Goal: Task Accomplishment & Management: Use online tool/utility

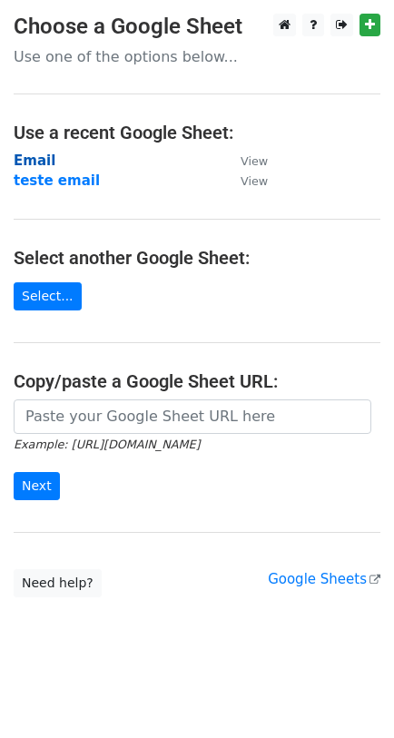
click at [30, 158] on strong "Email" at bounding box center [35, 160] width 42 height 16
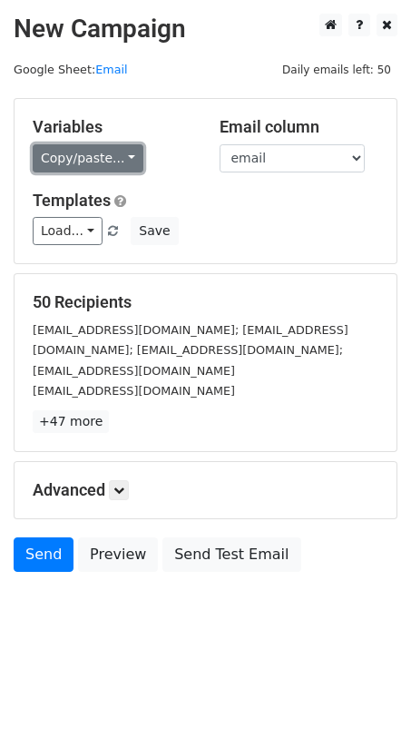
click at [59, 164] on link "Copy/paste..." at bounding box center [88, 158] width 111 height 28
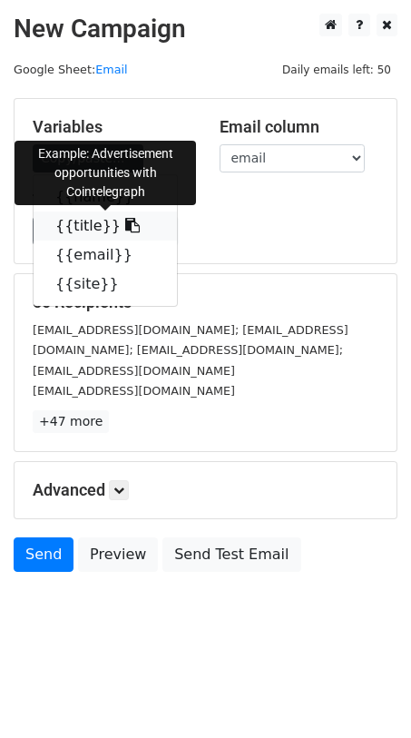
click at [57, 224] on link "{{title}}" at bounding box center [105, 225] width 143 height 29
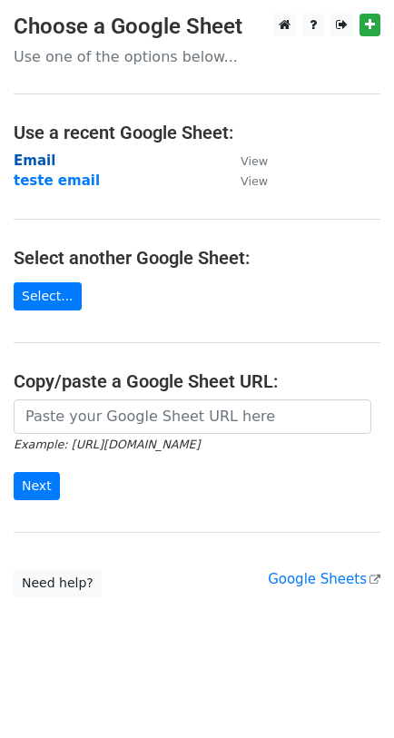
click at [25, 161] on strong "Email" at bounding box center [35, 160] width 42 height 16
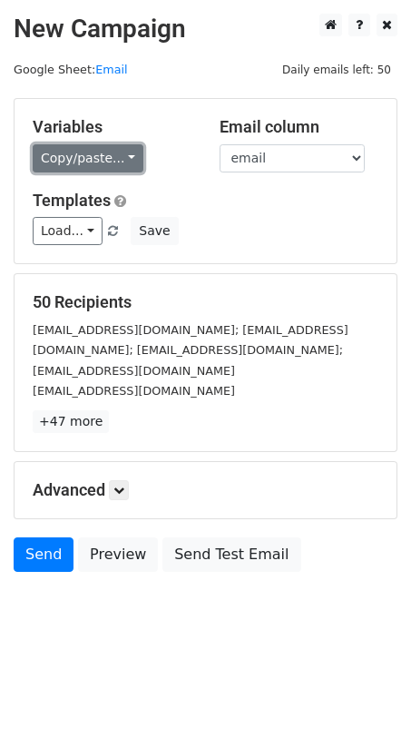
click at [83, 162] on link "Copy/paste..." at bounding box center [88, 158] width 111 height 28
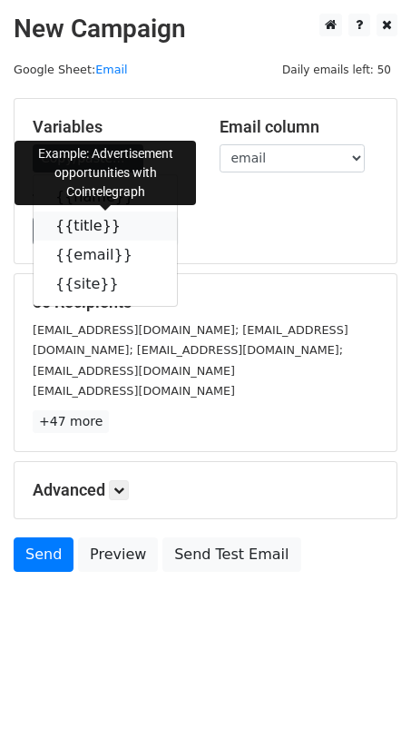
click at [89, 222] on link "{{title}}" at bounding box center [105, 225] width 143 height 29
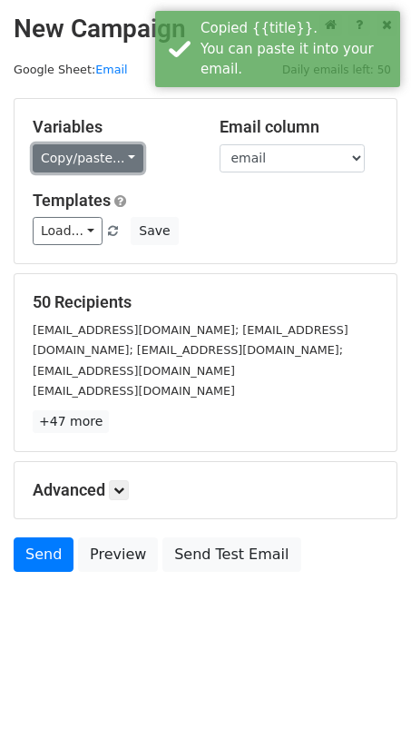
click at [86, 167] on link "Copy/paste..." at bounding box center [88, 158] width 111 height 28
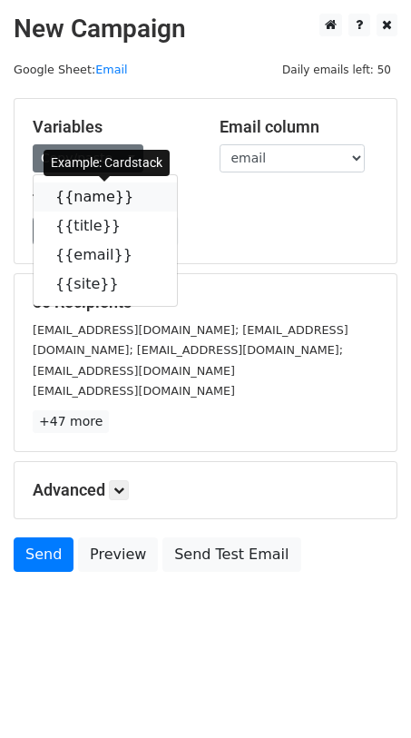
click at [95, 191] on link "{{name}}" at bounding box center [105, 196] width 143 height 29
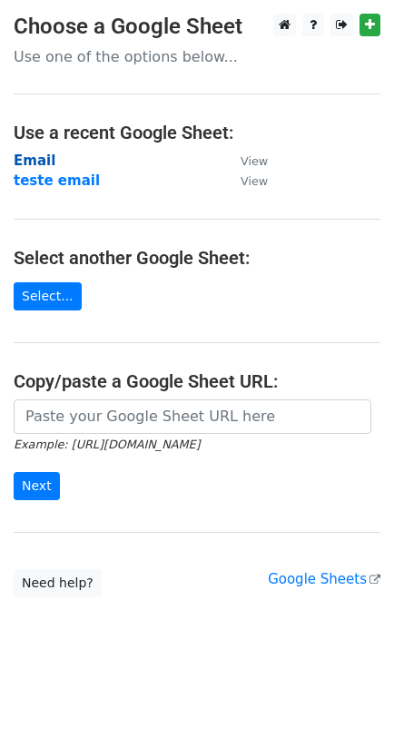
click at [24, 159] on strong "Email" at bounding box center [35, 160] width 42 height 16
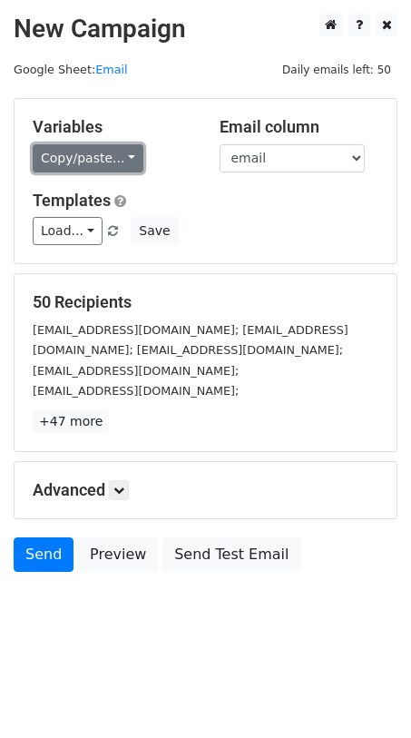
click at [64, 168] on link "Copy/paste..." at bounding box center [88, 158] width 111 height 28
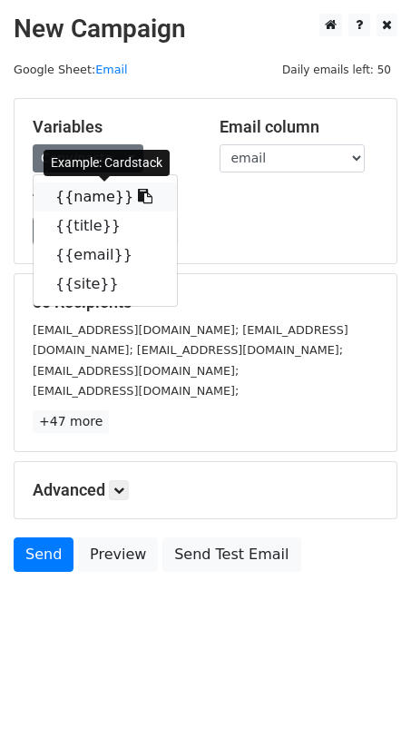
click at [67, 191] on link "{{name}}" at bounding box center [105, 196] width 143 height 29
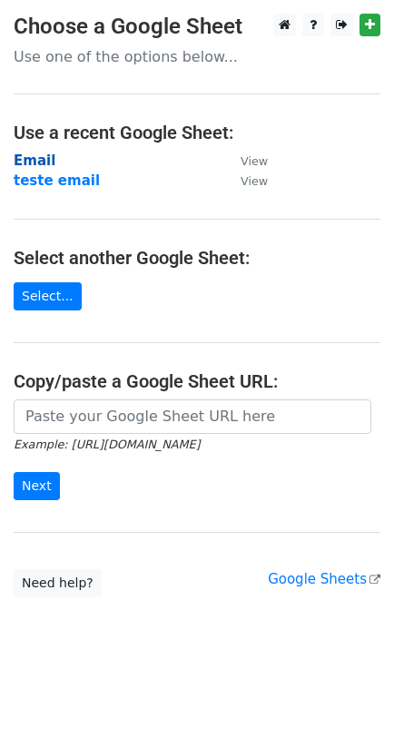
click at [24, 159] on strong "Email" at bounding box center [35, 160] width 42 height 16
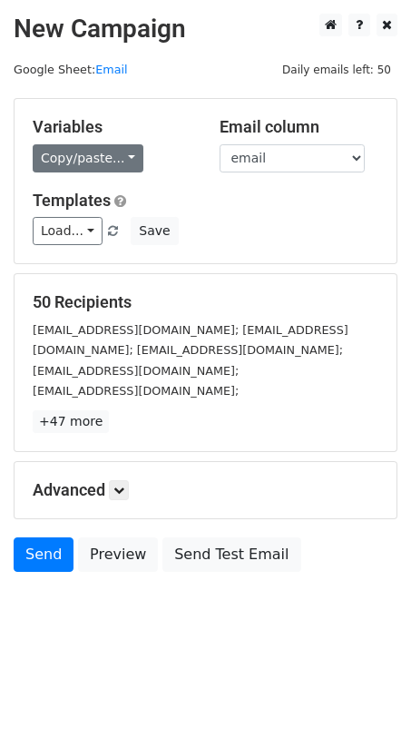
drag, startPoint x: 68, startPoint y: 142, endPoint x: 63, endPoint y: 169, distance: 26.9
click at [63, 169] on div "Copy/paste... {{name}} {{title}} {{email}} {{site}}" at bounding box center [113, 158] width 160 height 28
click at [63, 169] on link "Copy/paste..." at bounding box center [88, 158] width 111 height 28
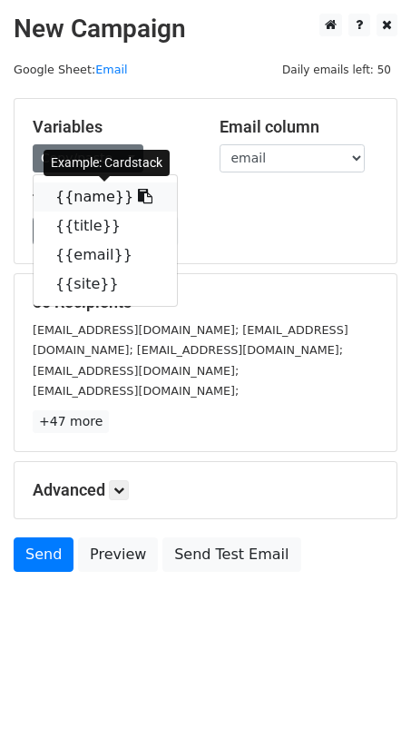
click at [63, 192] on link "{{name}}" at bounding box center [105, 196] width 143 height 29
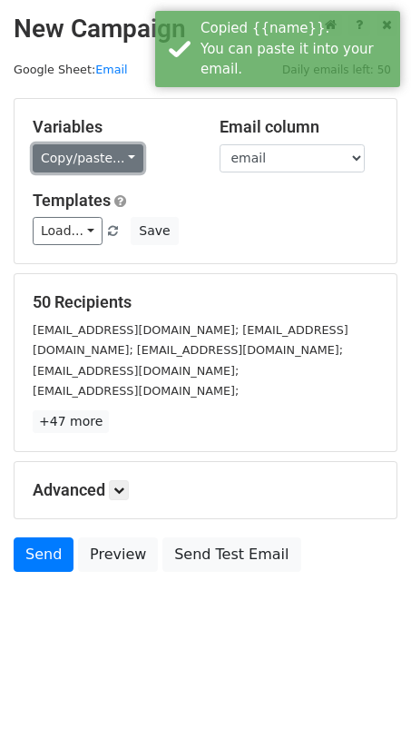
click at [65, 157] on link "Copy/paste..." at bounding box center [88, 158] width 111 height 28
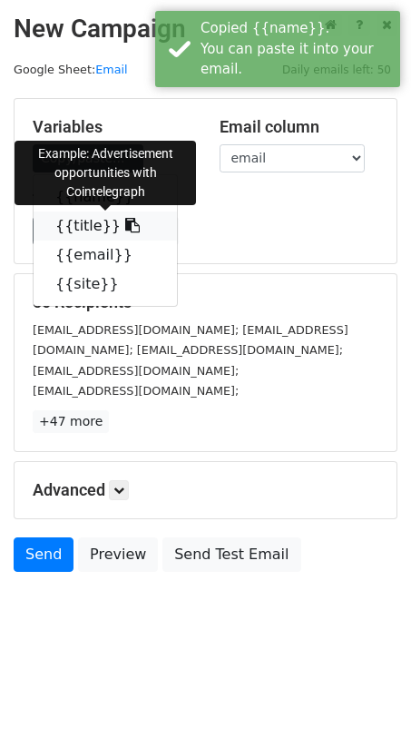
click at [63, 219] on link "{{title}}" at bounding box center [105, 225] width 143 height 29
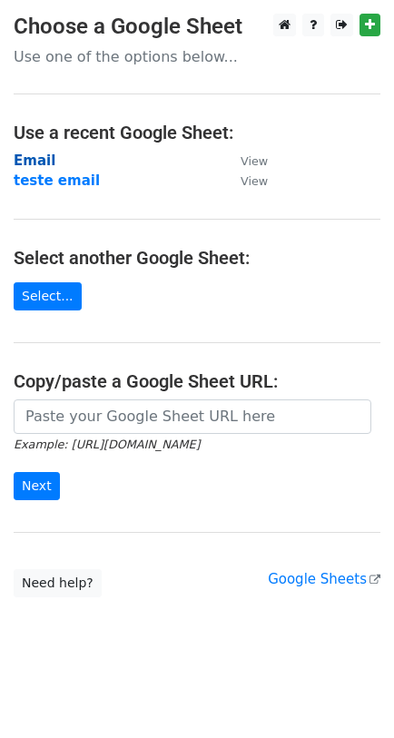
click at [26, 165] on strong "Email" at bounding box center [35, 160] width 42 height 16
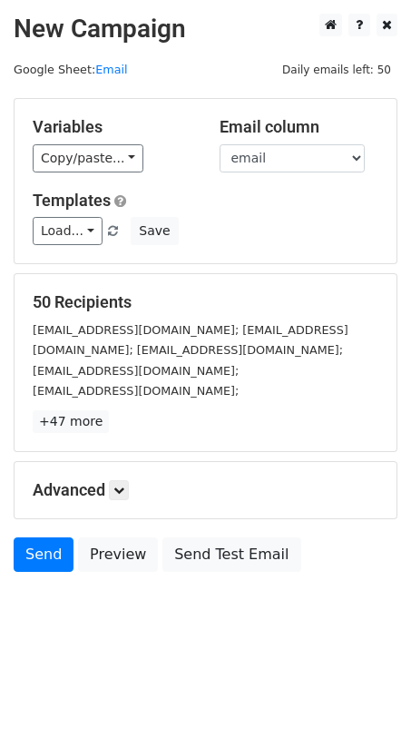
click at [93, 171] on div "Variables Copy/paste... {{name}} {{title}} {{email}} {{site}} Email column name…" at bounding box center [206, 181] width 382 height 164
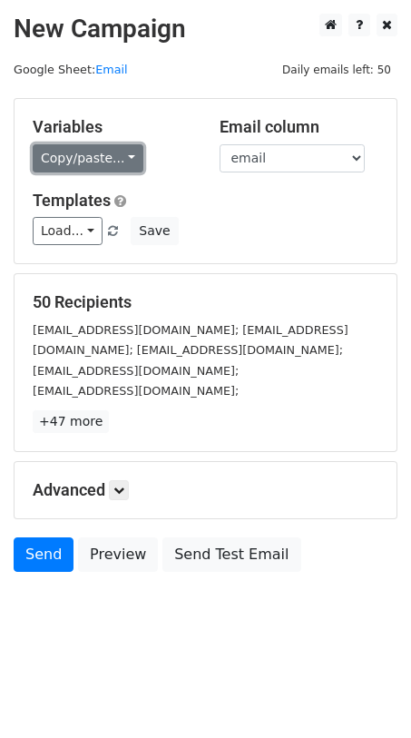
click at [102, 146] on link "Copy/paste..." at bounding box center [88, 158] width 111 height 28
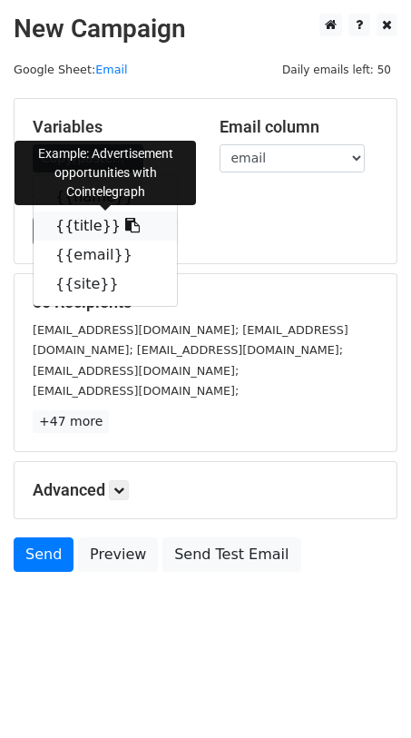
click at [83, 237] on link "{{title}}" at bounding box center [105, 225] width 143 height 29
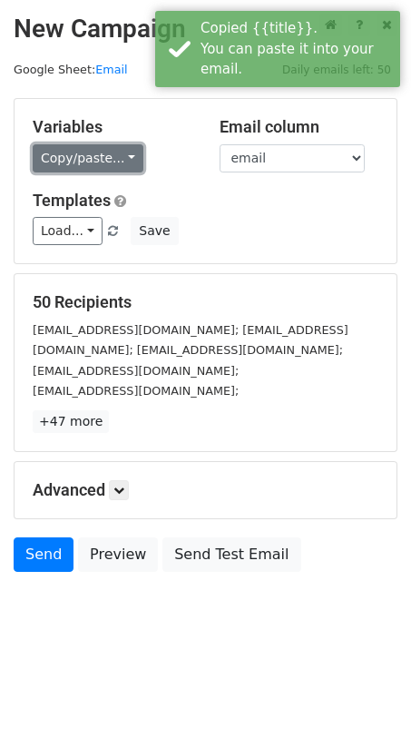
click at [113, 152] on link "Copy/paste..." at bounding box center [88, 158] width 111 height 28
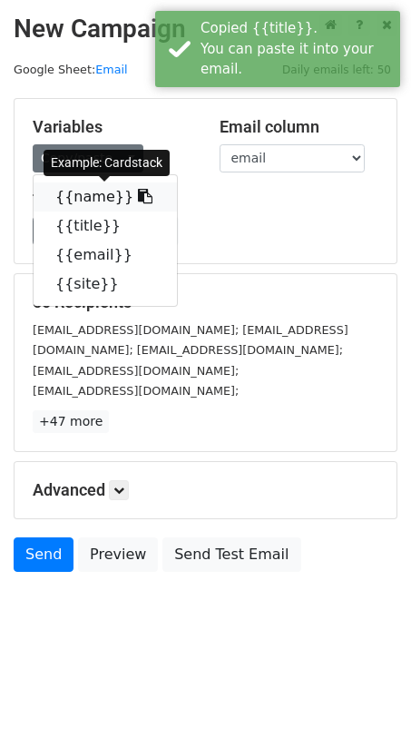
click at [90, 190] on link "{{name}}" at bounding box center [105, 196] width 143 height 29
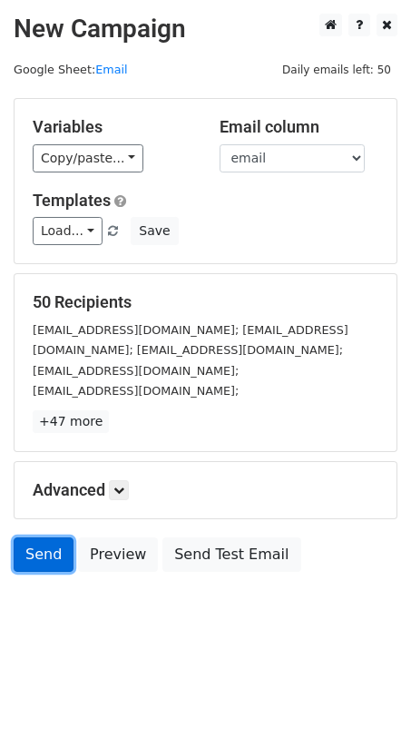
click at [30, 556] on link "Send" at bounding box center [44, 554] width 60 height 34
